Goal: Task Accomplishment & Management: Use online tool/utility

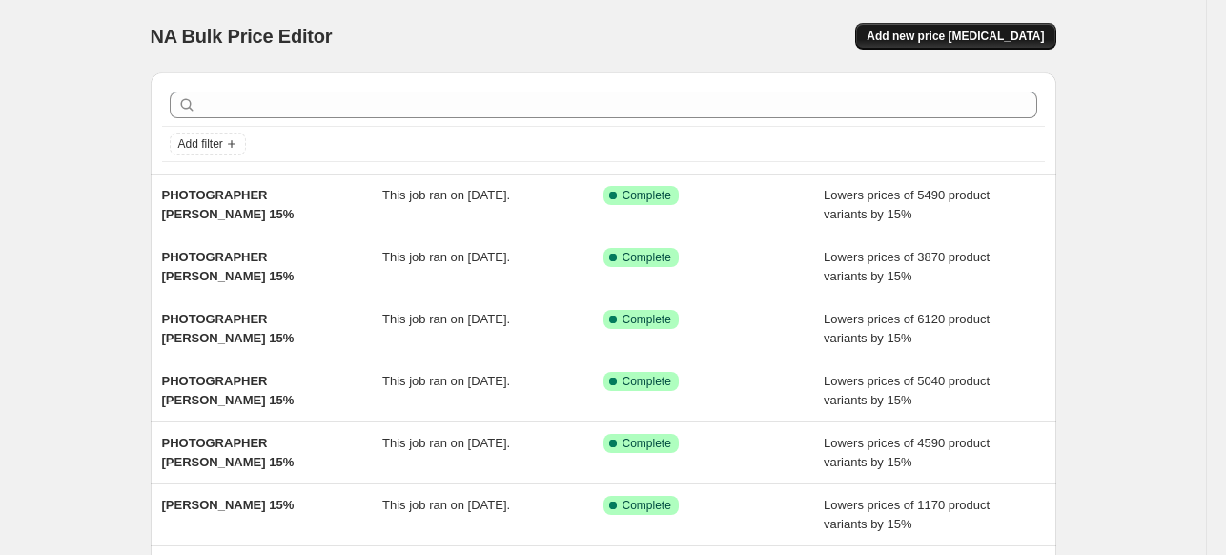
click at [943, 31] on span "Add new price [MEDICAL_DATA]" at bounding box center [955, 36] width 177 height 15
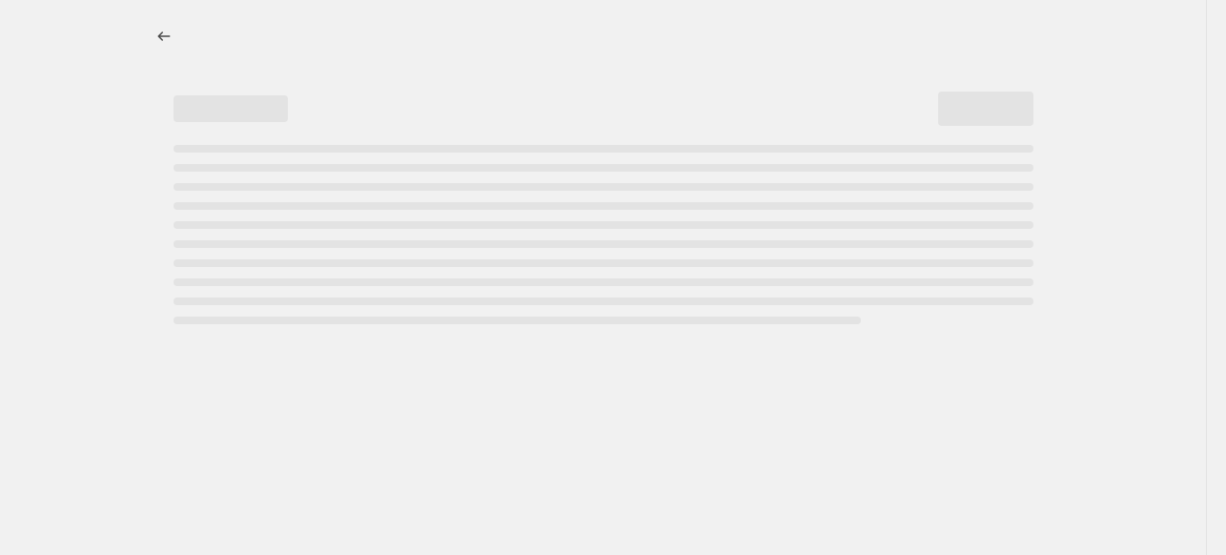
select select "percentage"
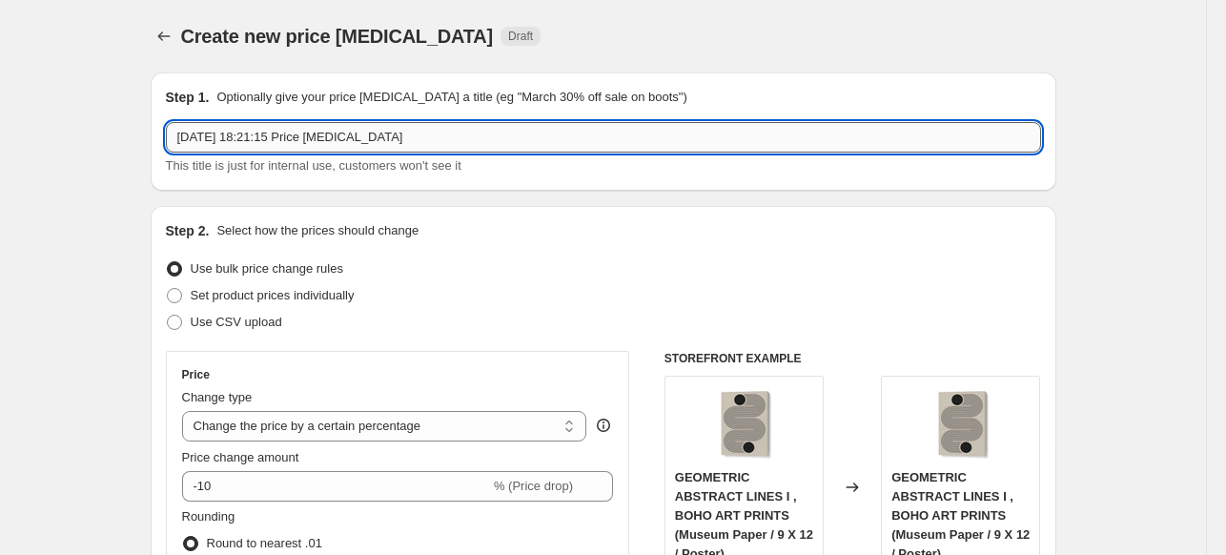
click at [585, 148] on input "[DATE] 18:21:15 Price [MEDICAL_DATA]" at bounding box center [604, 137] width 876 height 31
paste input "[PERSON_NAME]"
type input "PHOTOGRAPHER [PERSON_NAME] 15%"
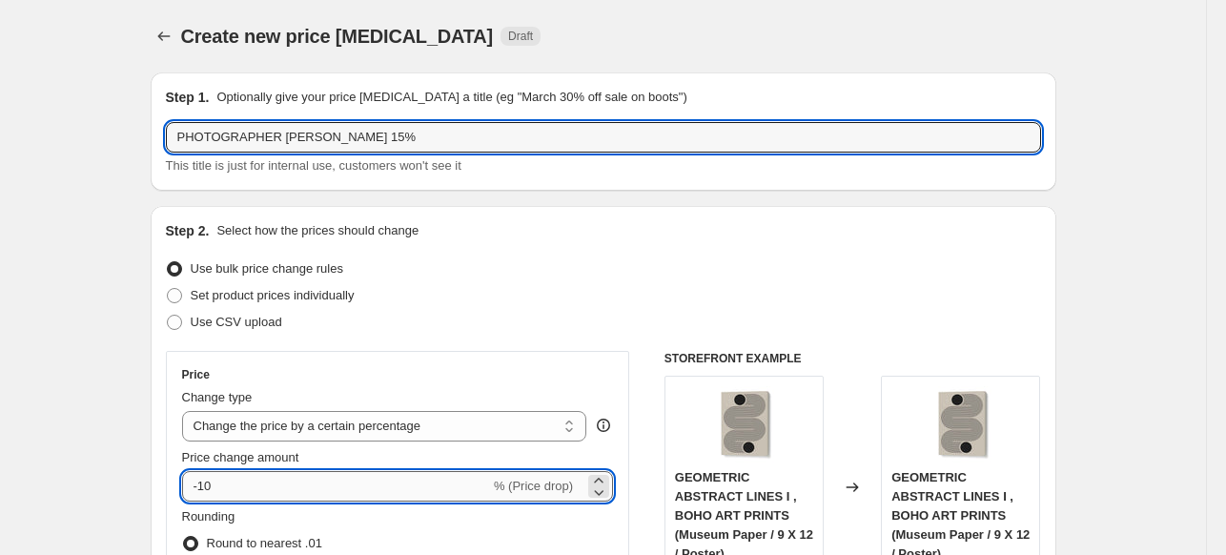
click at [332, 483] on input "-10" at bounding box center [336, 486] width 308 height 31
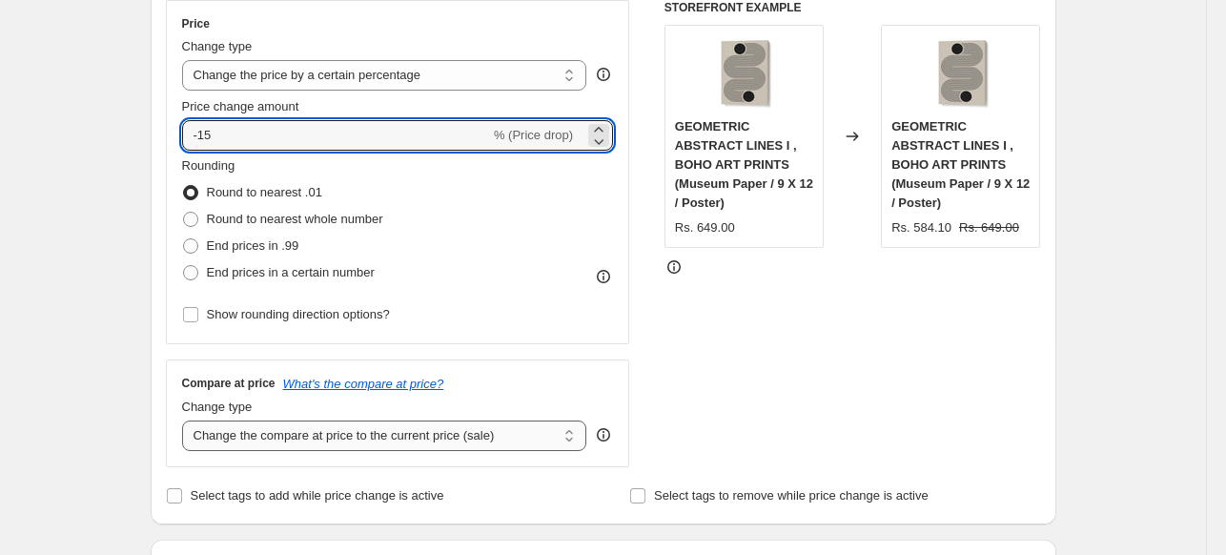
scroll to position [668, 0]
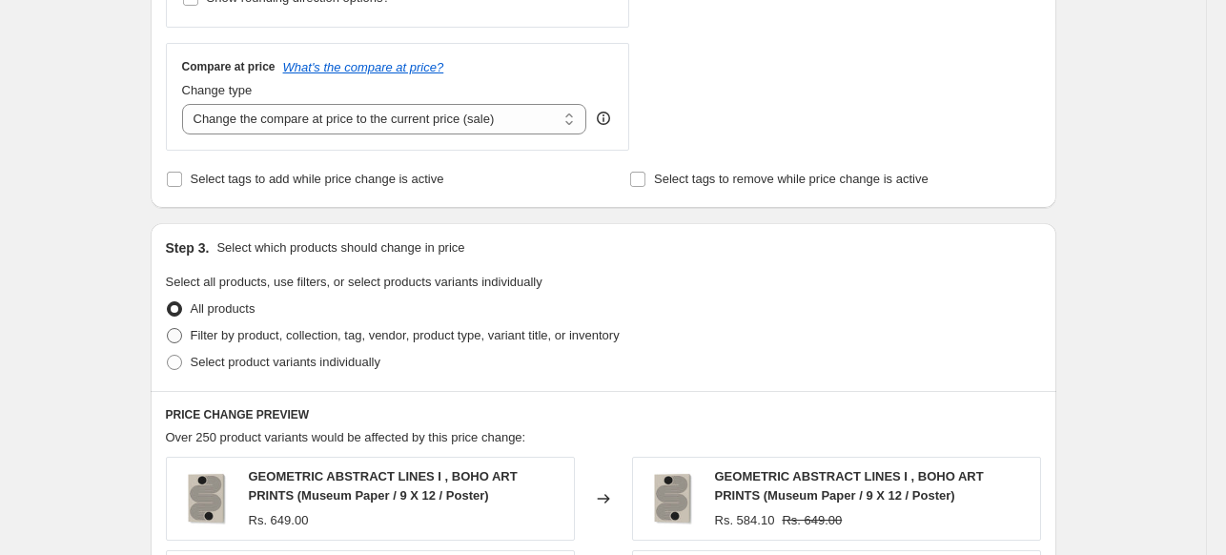
type input "-15"
click at [256, 335] on span "Filter by product, collection, tag, vendor, product type, variant title, or inv…" at bounding box center [405, 335] width 429 height 14
click at [168, 329] on input "Filter by product, collection, tag, vendor, product type, variant title, or inv…" at bounding box center [167, 328] width 1 height 1
radio input "true"
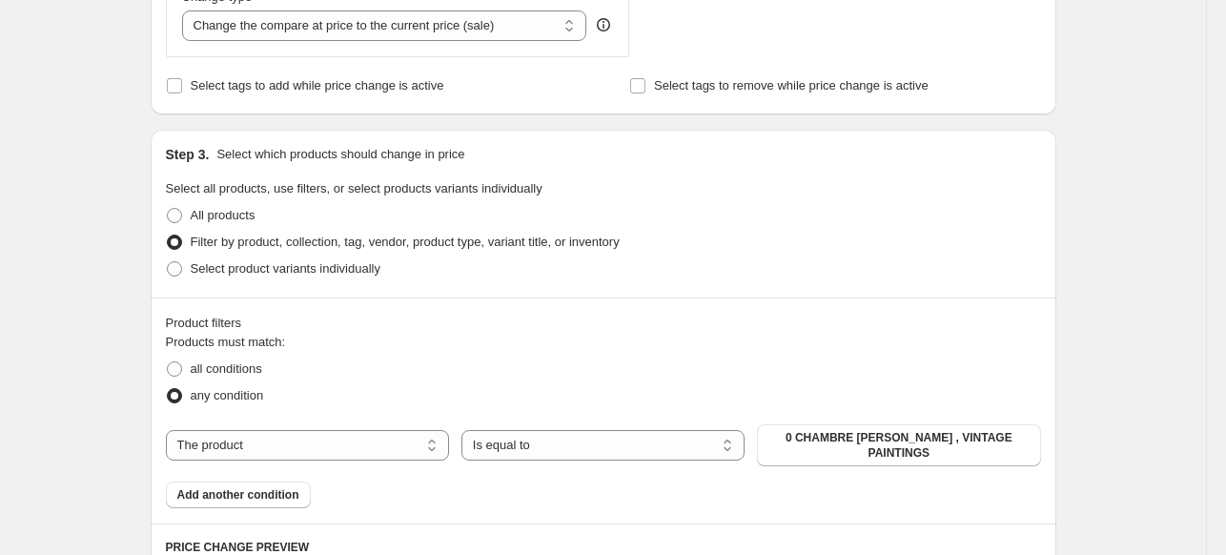
scroll to position [763, 0]
click at [366, 439] on select "The product The product's collection The product's tag The product's vendor The…" at bounding box center [307, 443] width 283 height 31
select select "collection"
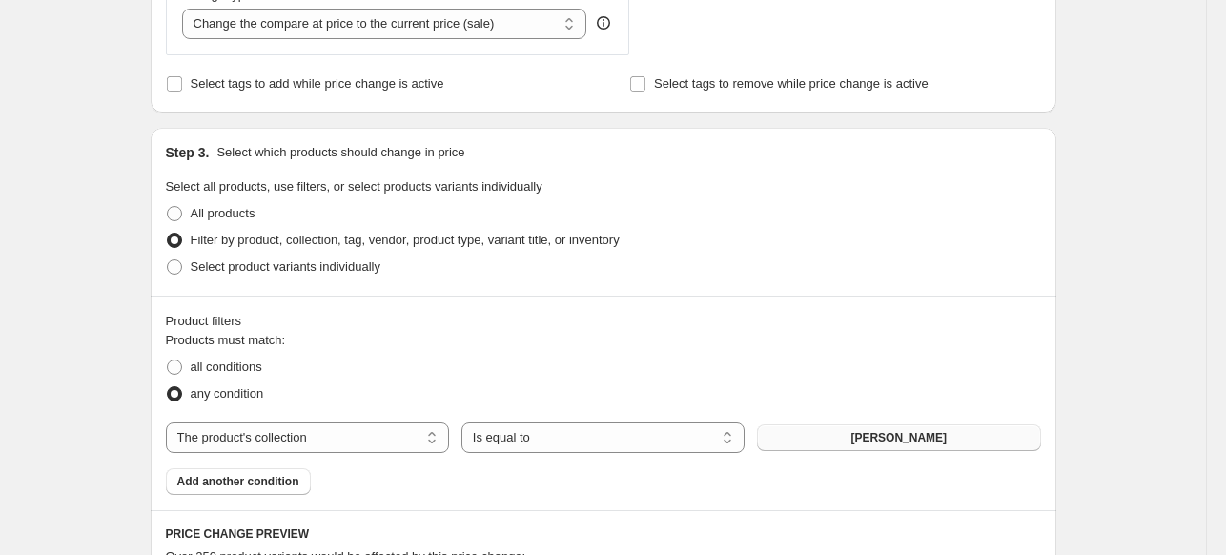
click at [847, 443] on button "[PERSON_NAME]" at bounding box center [898, 437] width 283 height 27
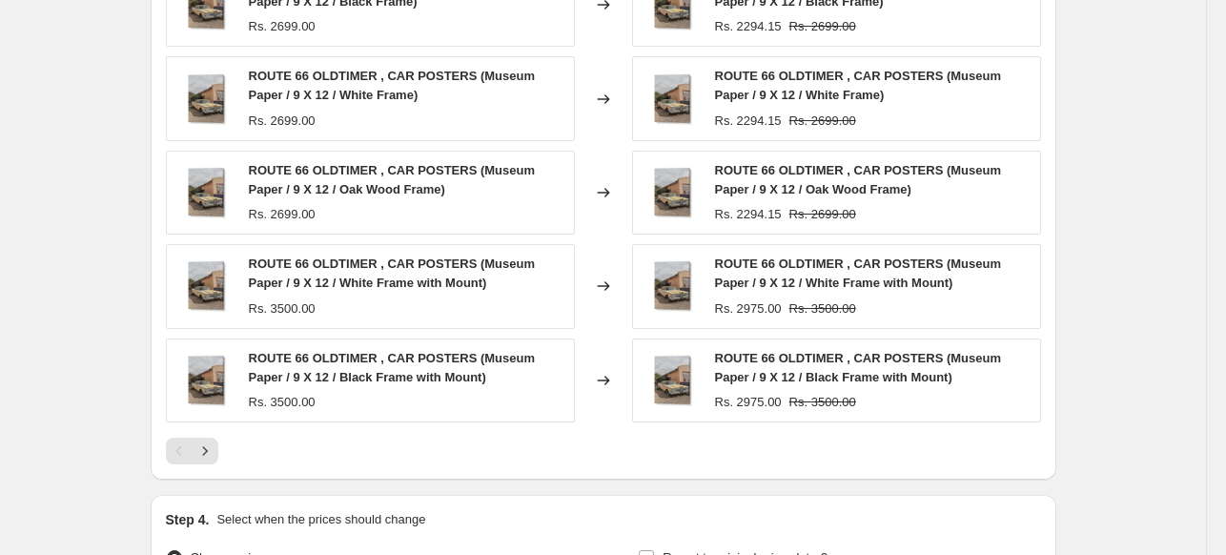
scroll to position [1595, 0]
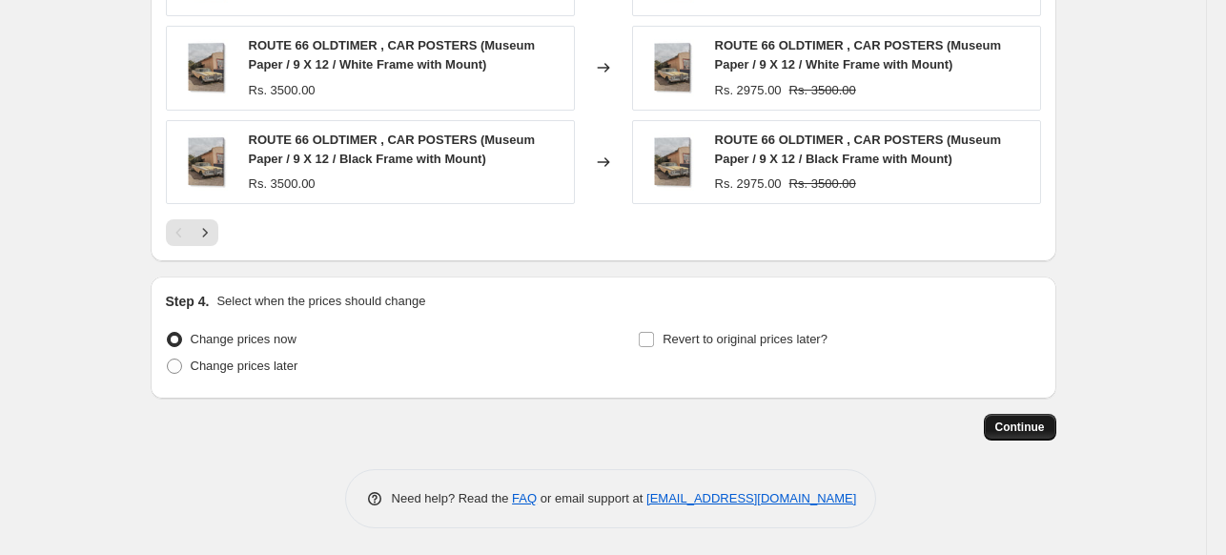
click at [1028, 429] on span "Continue" at bounding box center [1021, 427] width 50 height 15
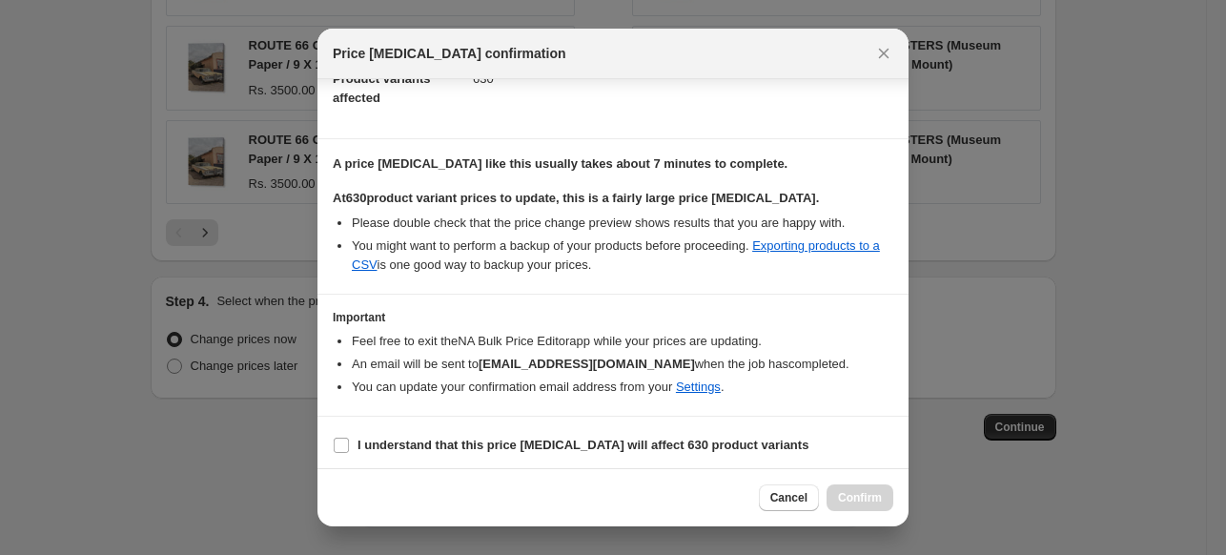
scroll to position [233, 0]
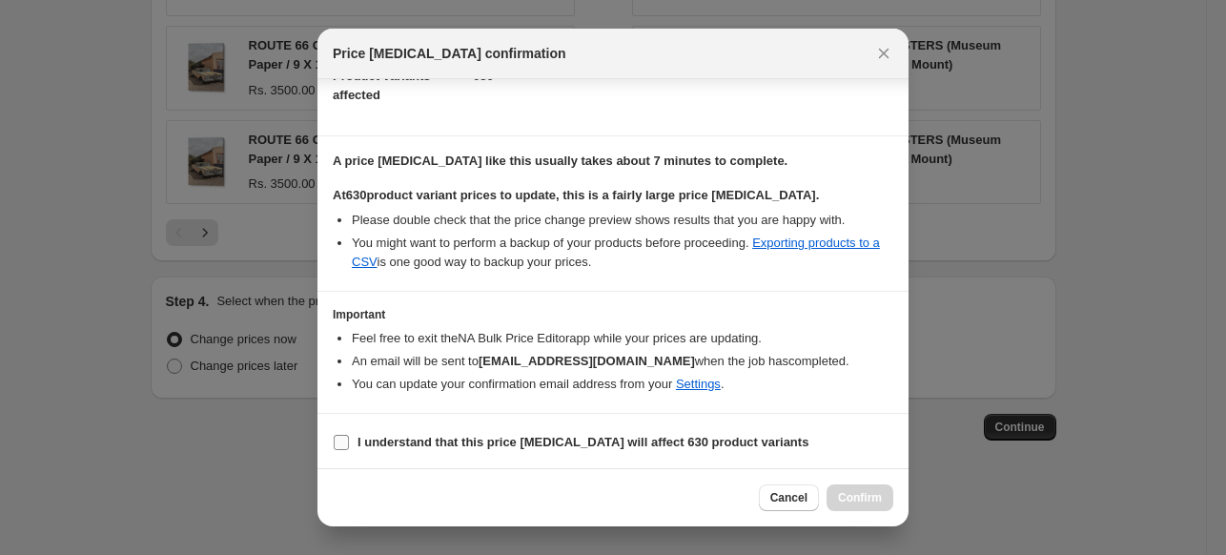
click at [487, 436] on b "I understand that this price [MEDICAL_DATA] will affect 630 product variants" at bounding box center [583, 442] width 451 height 14
click at [349, 436] on input "I understand that this price [MEDICAL_DATA] will affect 630 product variants" at bounding box center [341, 442] width 15 height 15
checkbox input "true"
click at [844, 499] on span "Confirm" at bounding box center [860, 497] width 44 height 15
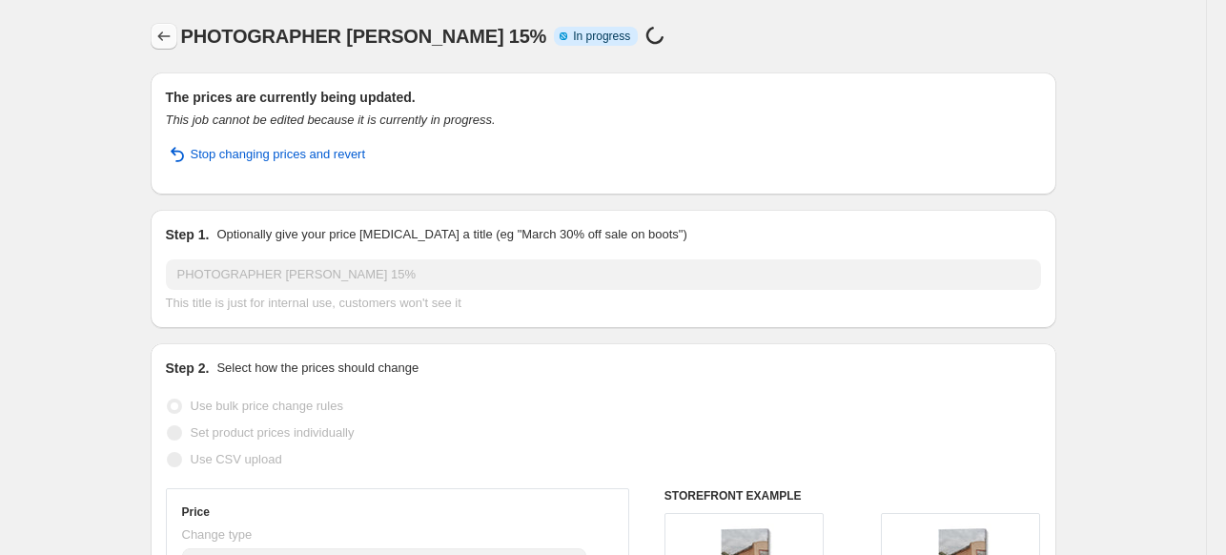
click at [171, 39] on icon "Price change jobs" at bounding box center [164, 36] width 19 height 19
